Goal: Information Seeking & Learning: Learn about a topic

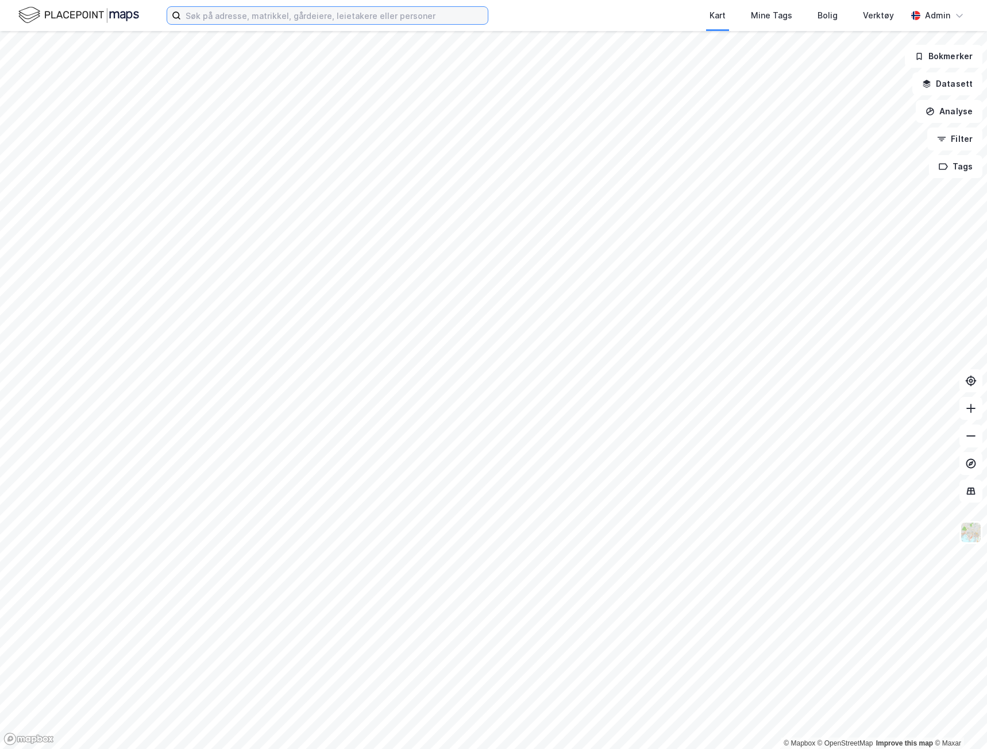
click at [216, 21] on input at bounding box center [334, 15] width 307 height 17
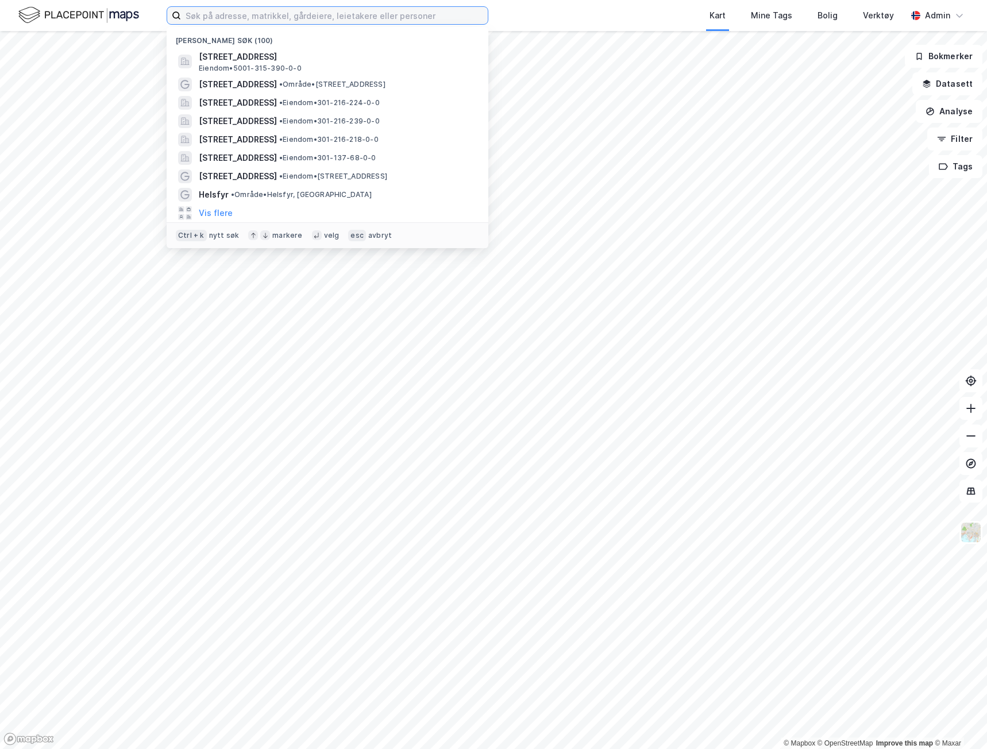
paste input "[STREET_ADDRESS]"
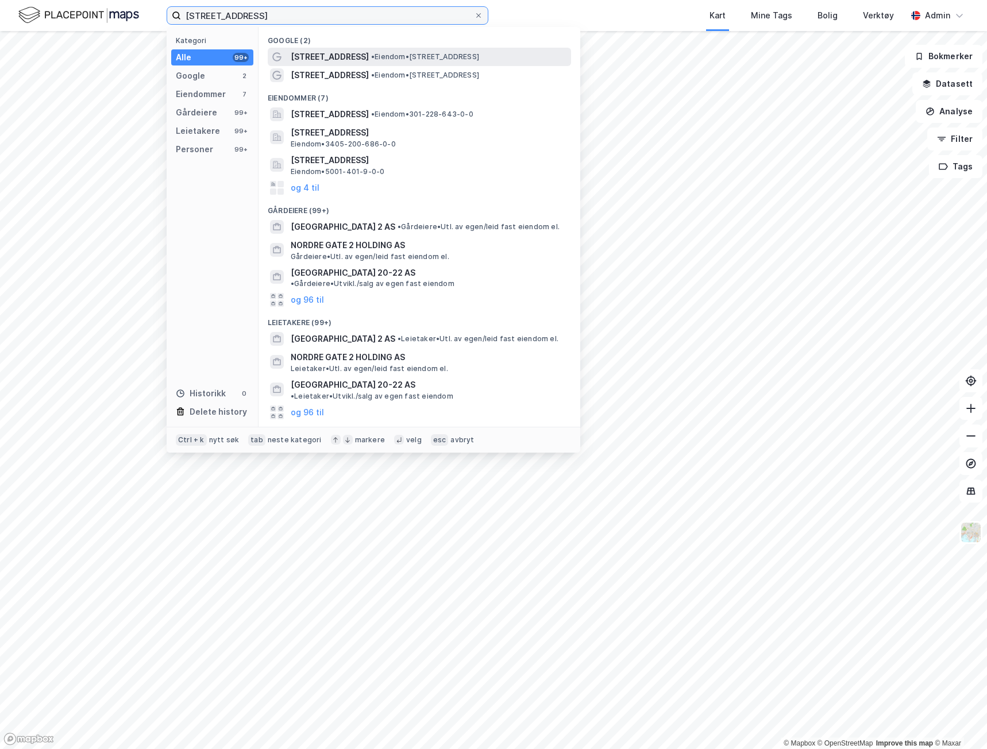
type input "[STREET_ADDRESS]"
click at [371, 56] on span "• Eiendom • [STREET_ADDRESS]" at bounding box center [425, 56] width 108 height 9
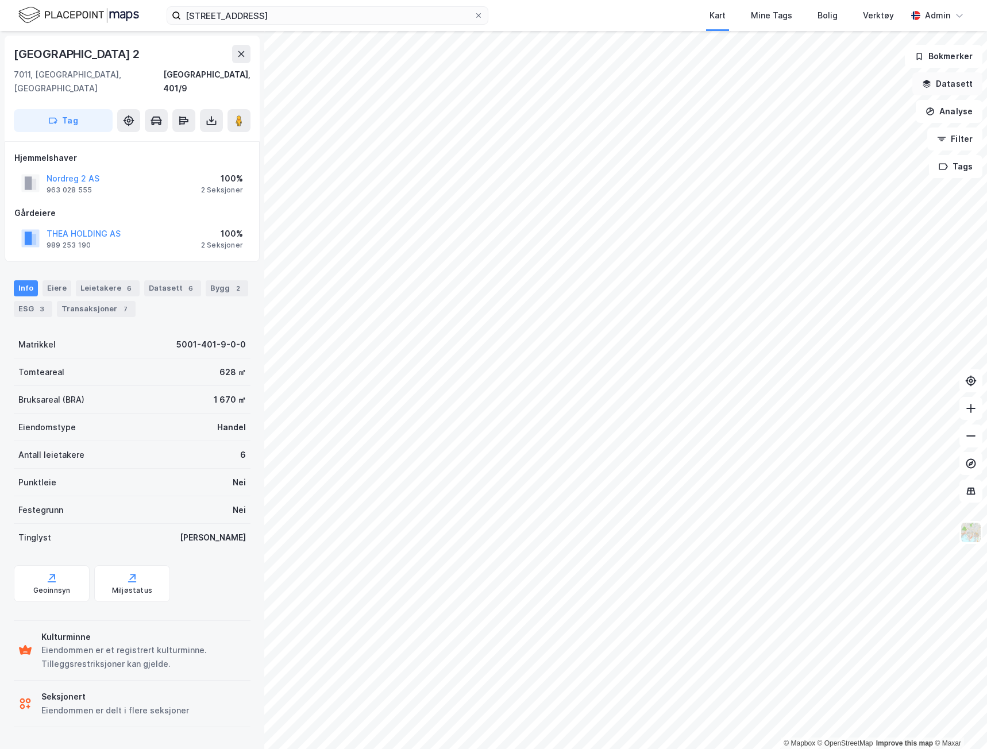
click at [955, 86] on button "Datasett" at bounding box center [947, 83] width 70 height 23
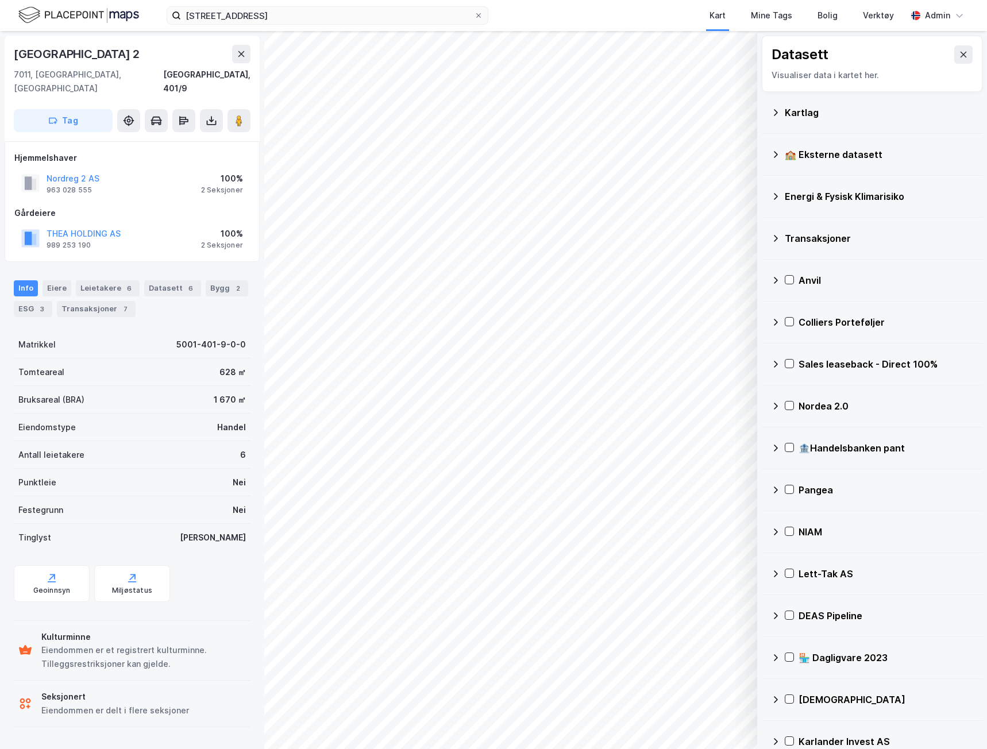
click at [792, 110] on div "Kartlag" at bounding box center [879, 113] width 188 height 14
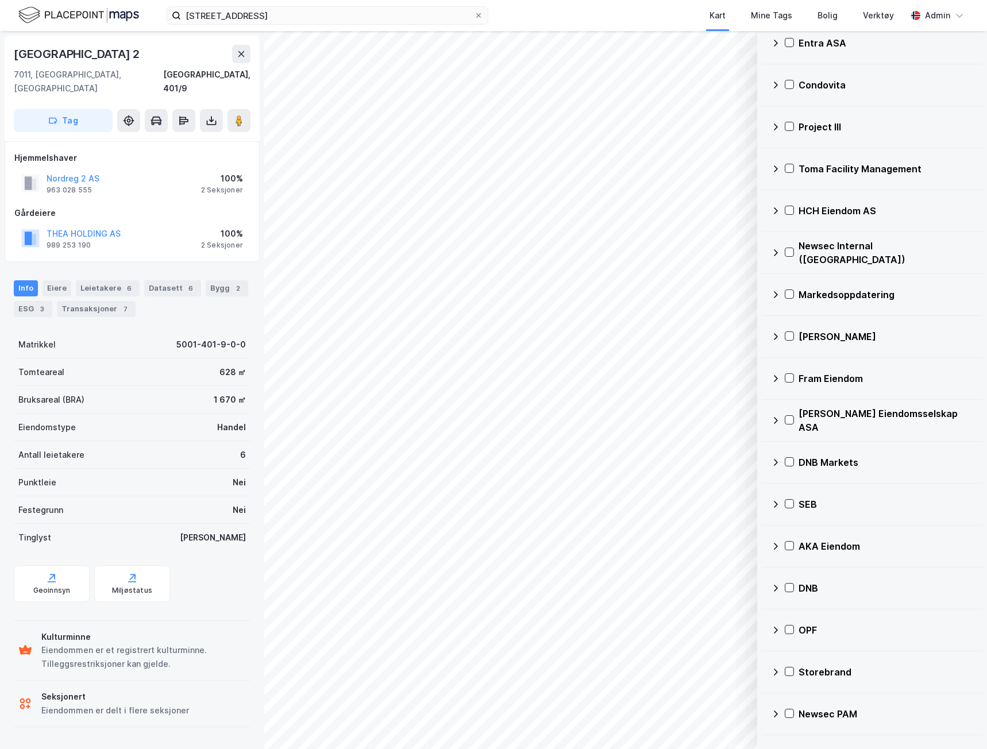
scroll to position [3256, 0]
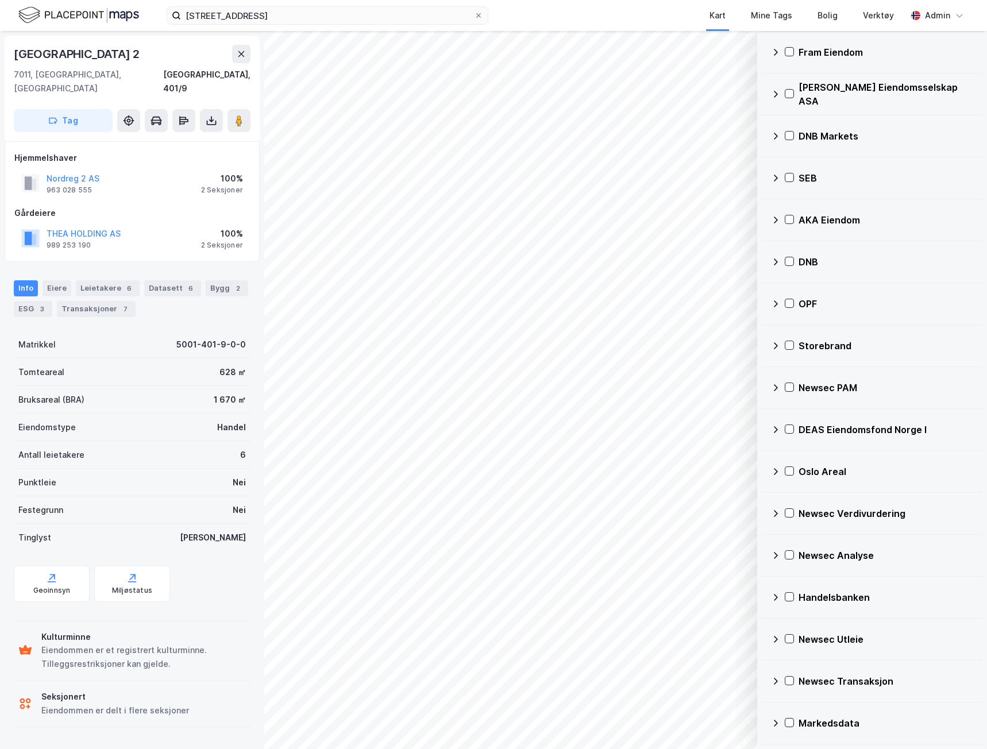
click at [842, 720] on div "Markedsdata" at bounding box center [885, 723] width 175 height 14
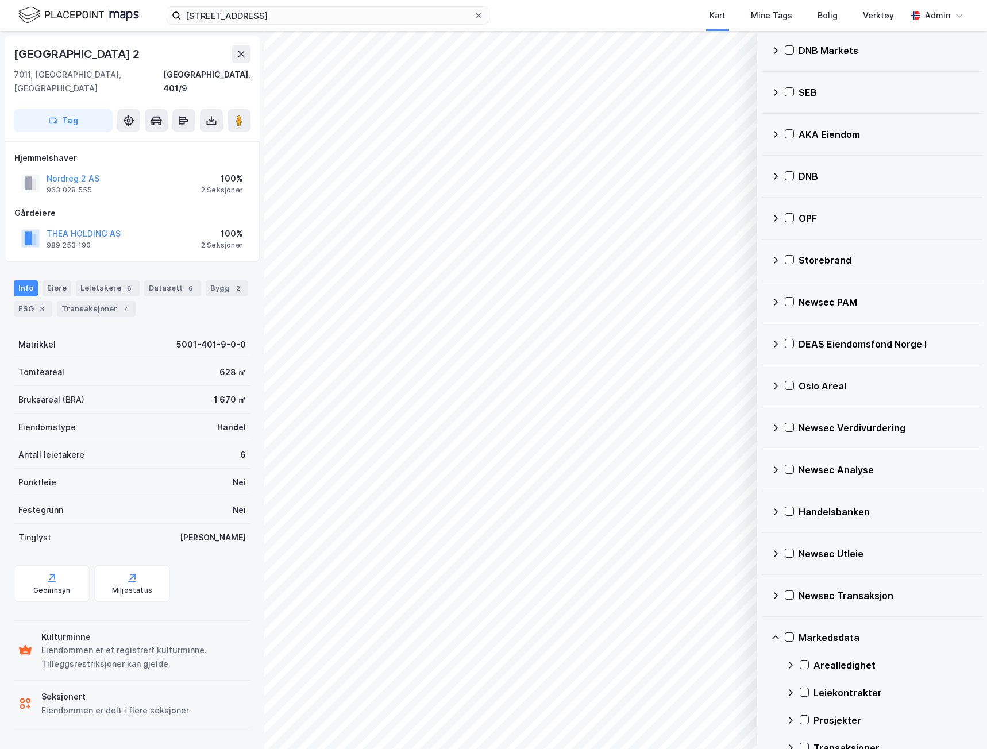
scroll to position [3366, 0]
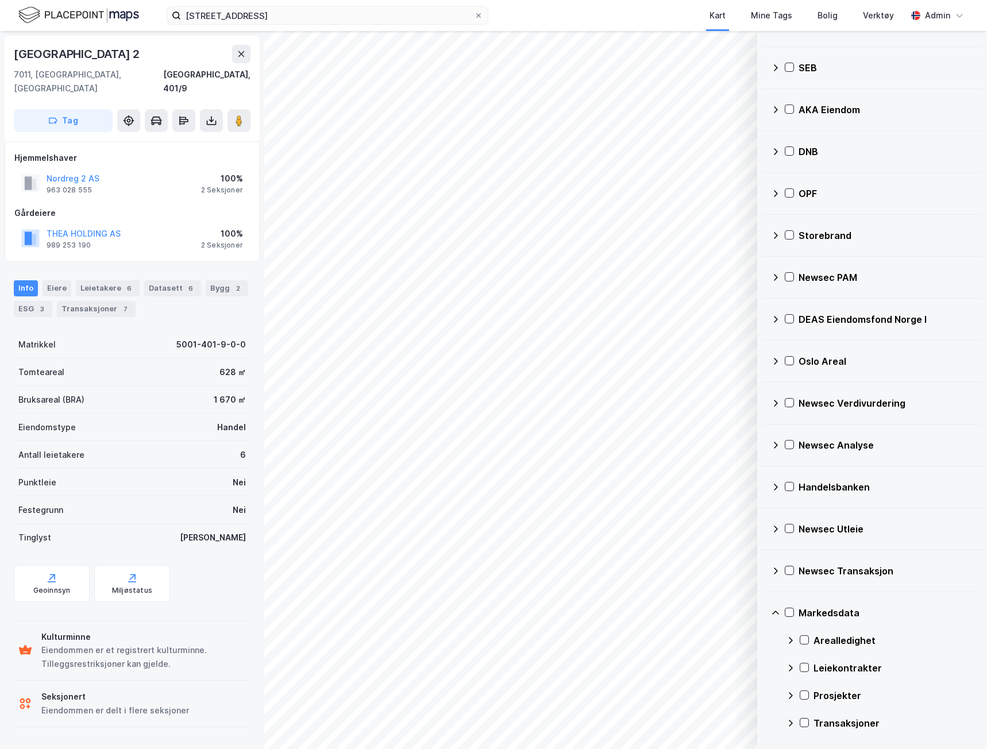
click at [838, 719] on div "Transaksjoner" at bounding box center [893, 723] width 160 height 14
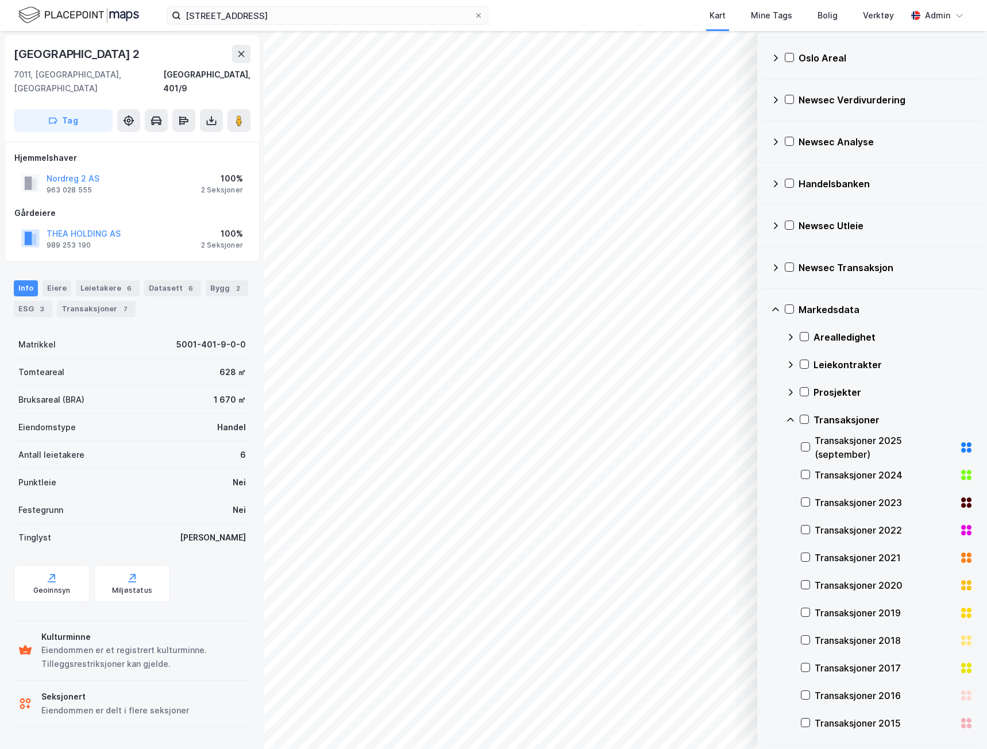
click at [847, 441] on div "Transaksjoner 2025 (september)" at bounding box center [884, 448] width 140 height 28
click at [821, 448] on div "Transaksjoner 2025 (september)" at bounding box center [884, 448] width 140 height 28
click at [803, 447] on icon at bounding box center [805, 447] width 6 height 4
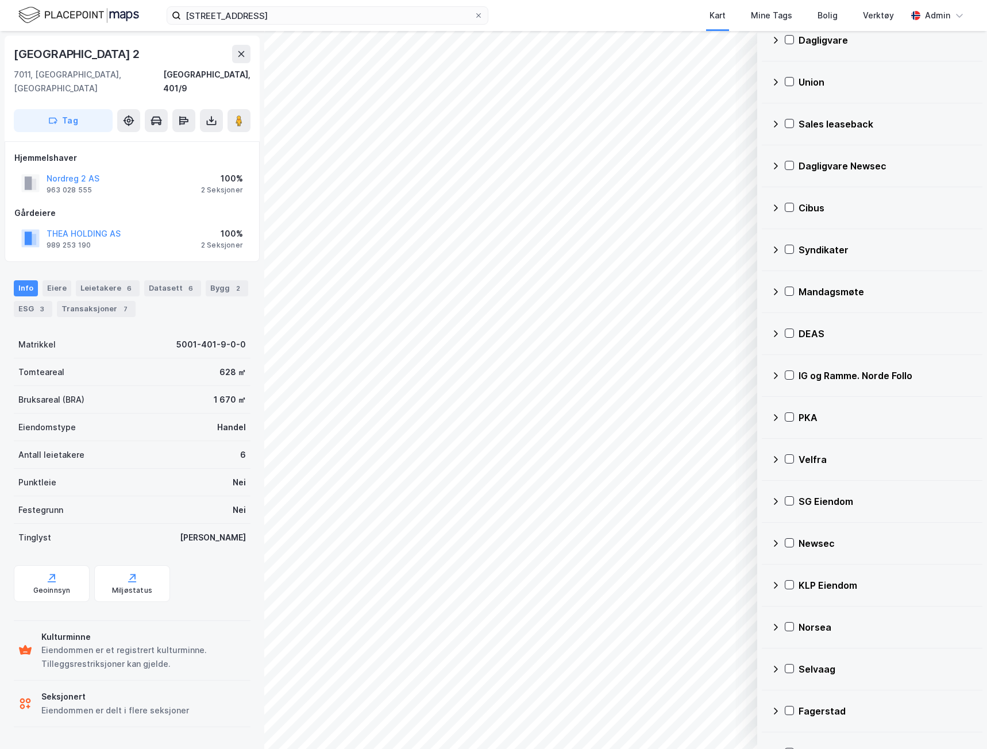
scroll to position [0, 0]
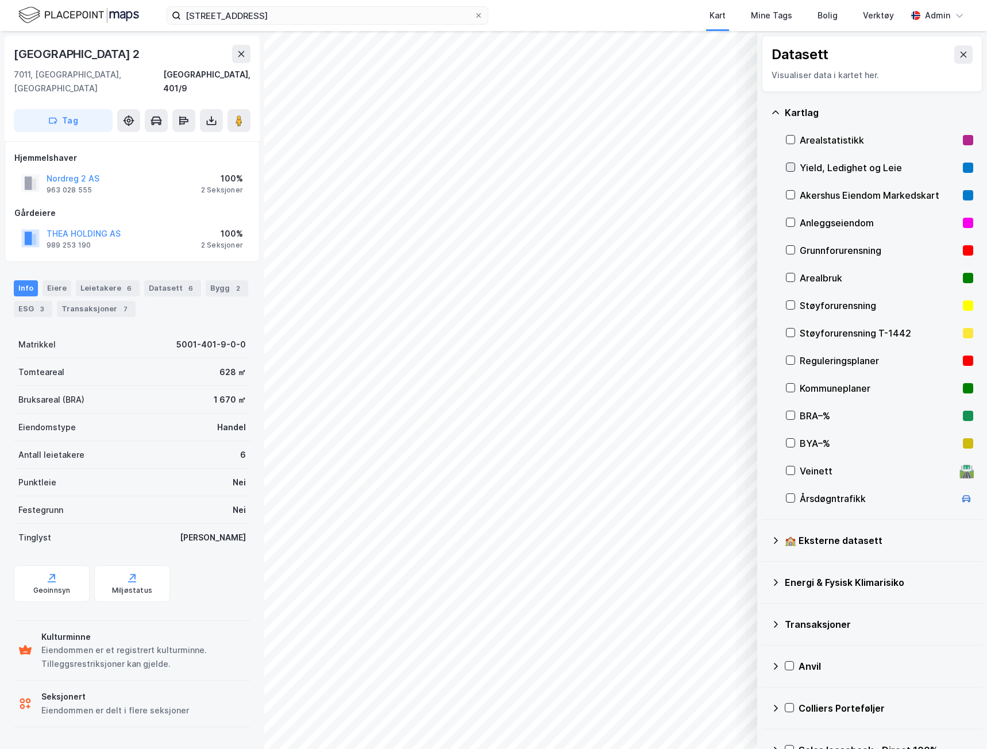
click at [794, 166] on div at bounding box center [790, 167] width 9 height 9
click at [791, 165] on icon at bounding box center [790, 167] width 8 height 8
click at [32, 301] on div "ESG 3" at bounding box center [33, 309] width 38 height 16
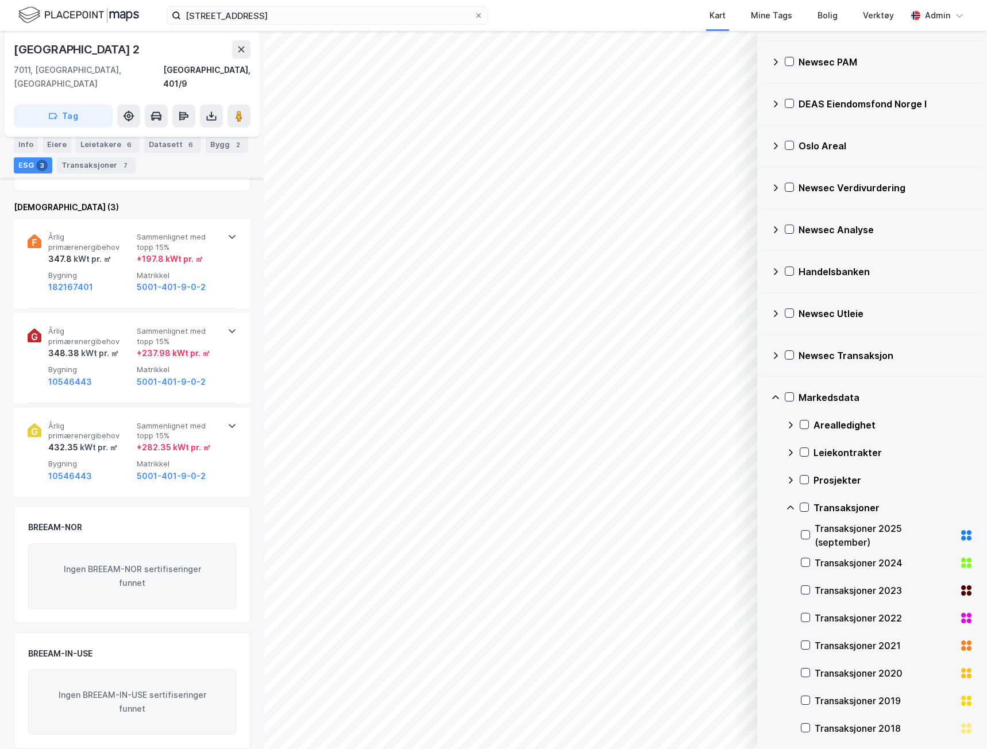
scroll to position [3669, 0]
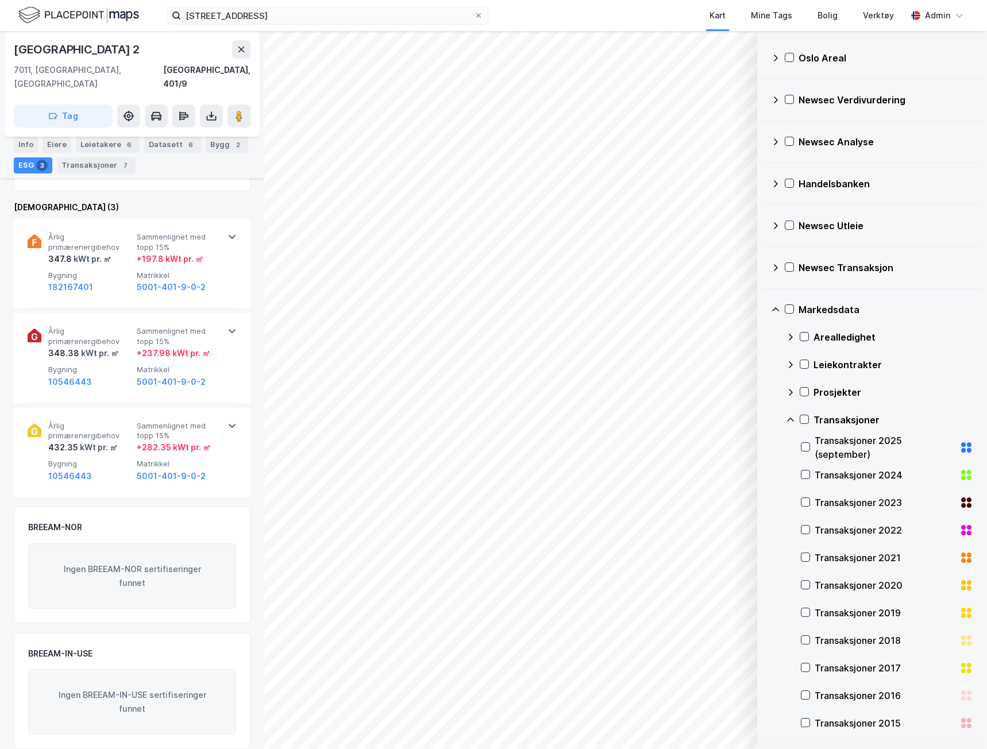
click at [811, 450] on div "Transaksjoner 2025 (september)" at bounding box center [887, 448] width 172 height 28
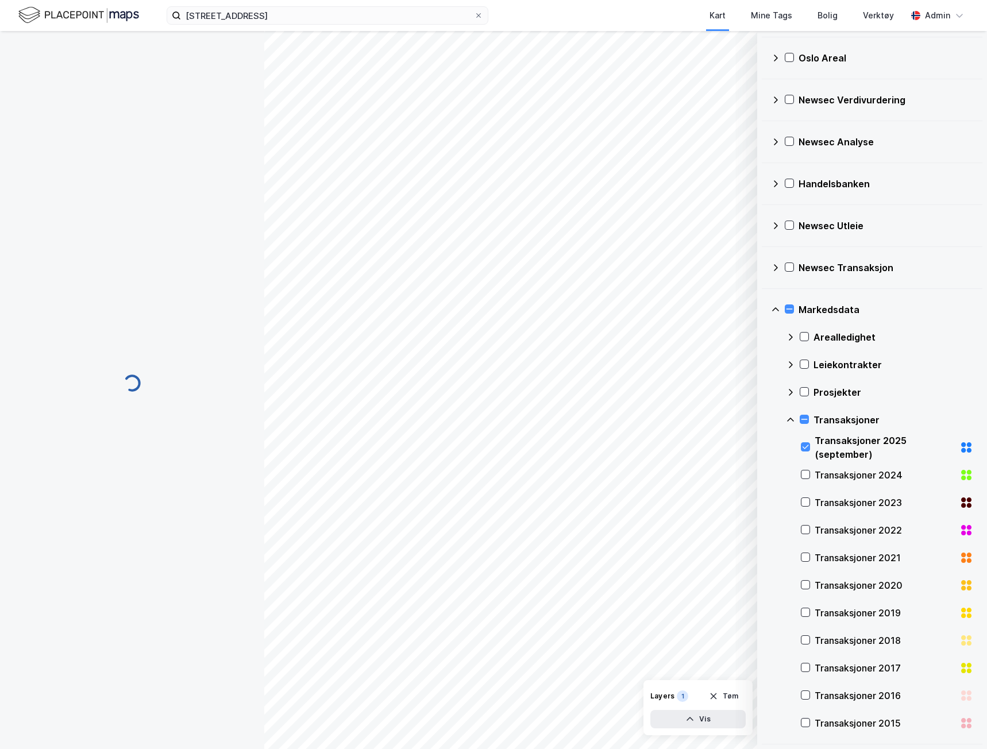
scroll to position [30, 0]
